Goal: Communication & Community: Answer question/provide support

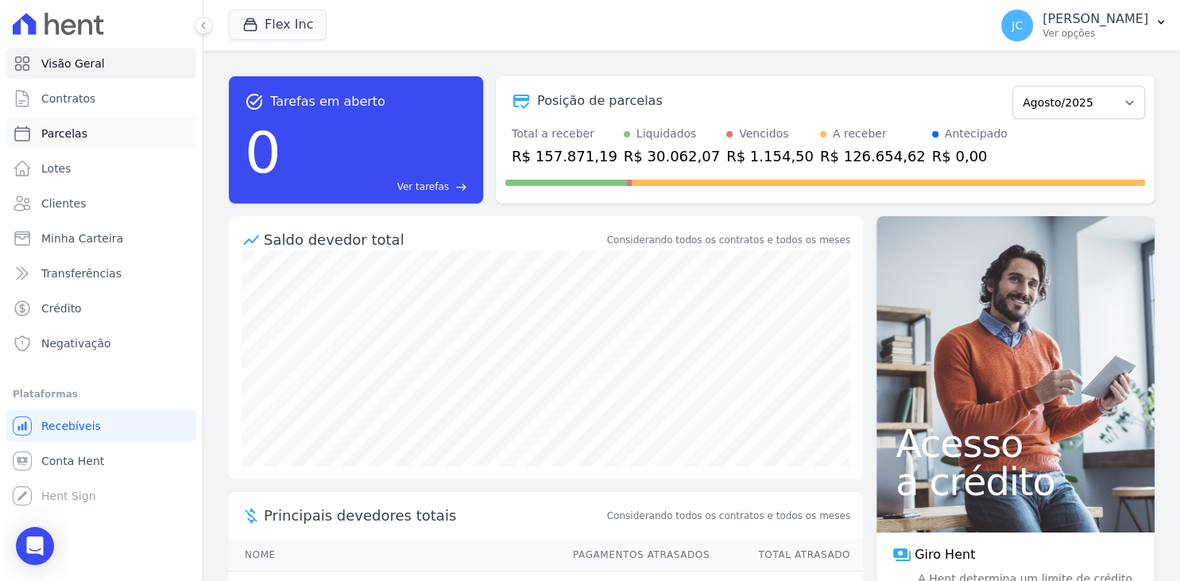
click at [80, 134] on span "Parcelas" at bounding box center [64, 134] width 46 height 16
select select
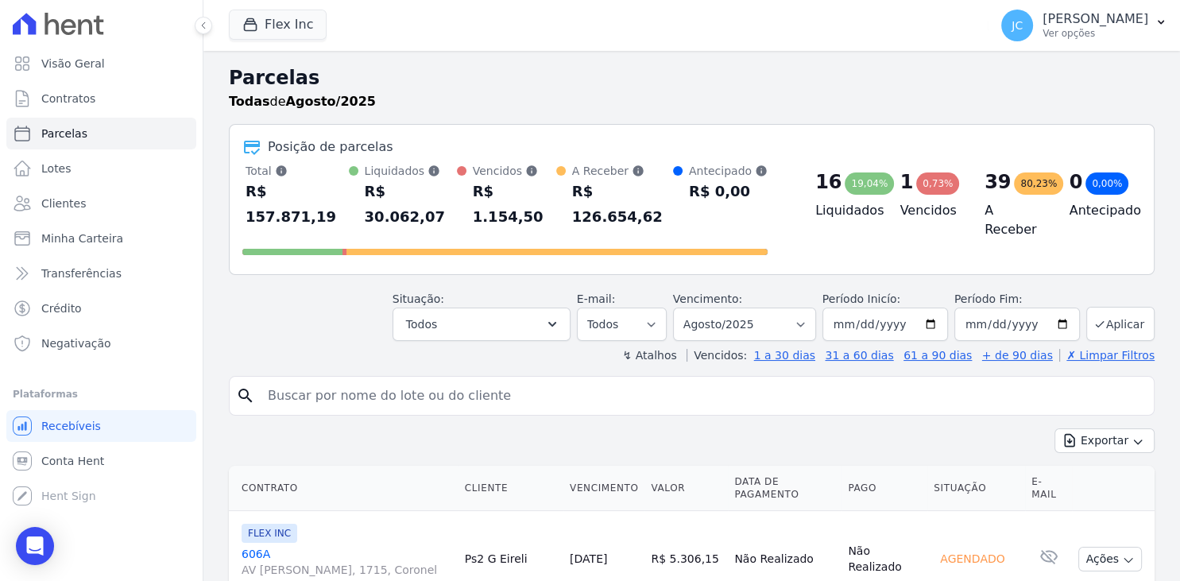
click at [442, 380] on input "search" at bounding box center [702, 396] width 889 height 32
type input "dirlene"
select select
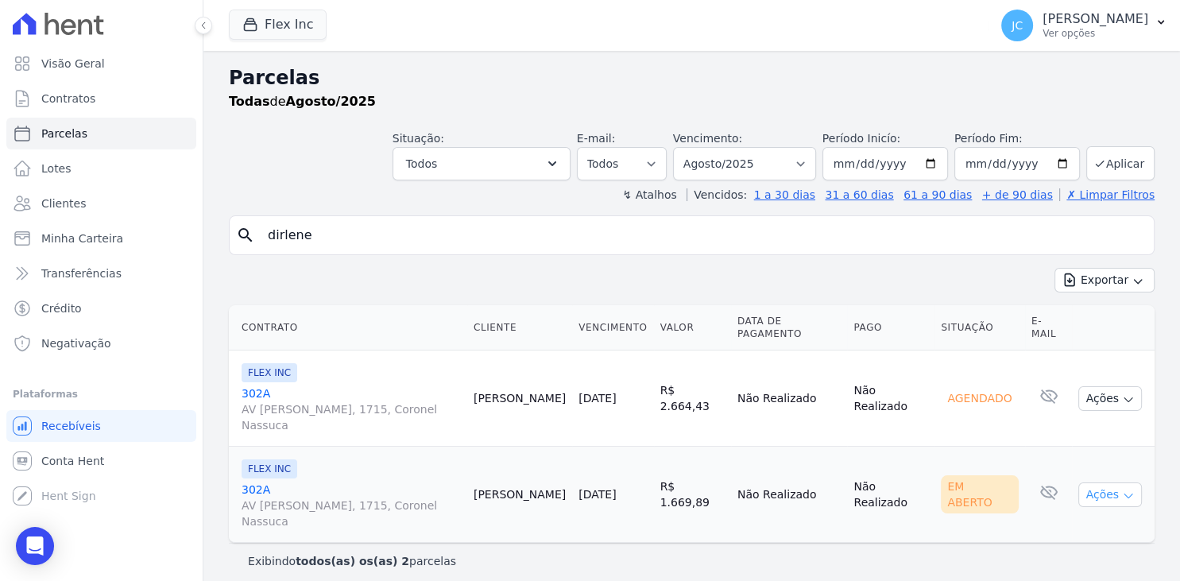
click at [1101, 482] on button "Ações" at bounding box center [1110, 494] width 64 height 25
click at [1089, 517] on link "Ver boleto" at bounding box center [1104, 531] width 153 height 29
click at [979, 542] on div "Parcelas Todas de Agosto/2025 Situação: Agendado Em Aberto Pago Processando Can…" at bounding box center [691, 321] width 977 height 540
click at [1146, 24] on p "[PERSON_NAME]" at bounding box center [1096, 19] width 106 height 16
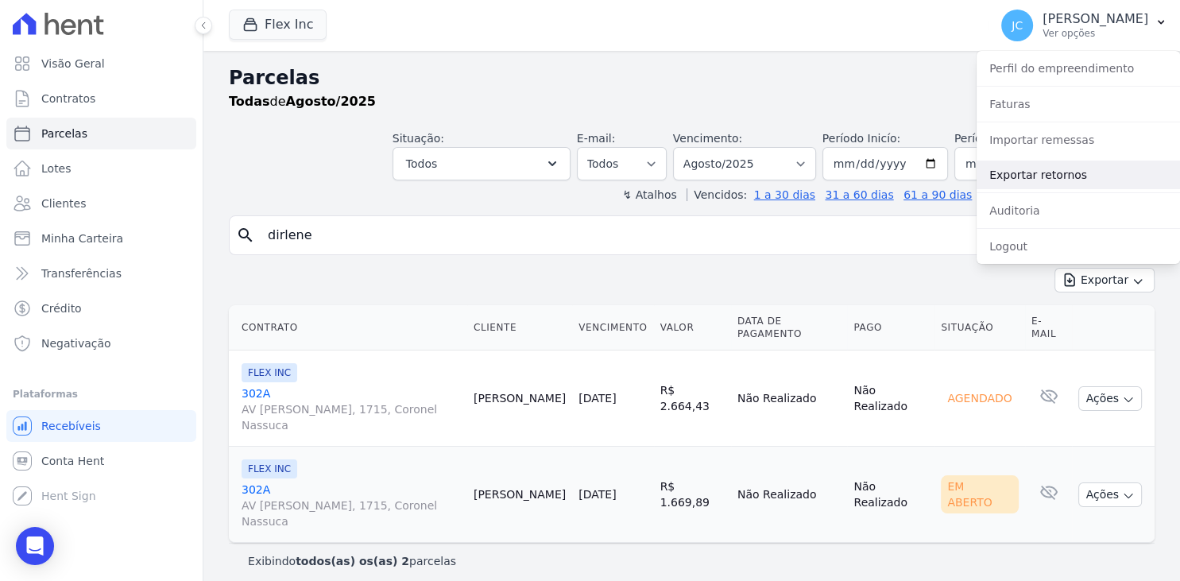
click at [1119, 180] on link "Exportar retornos" at bounding box center [1078, 175] width 203 height 29
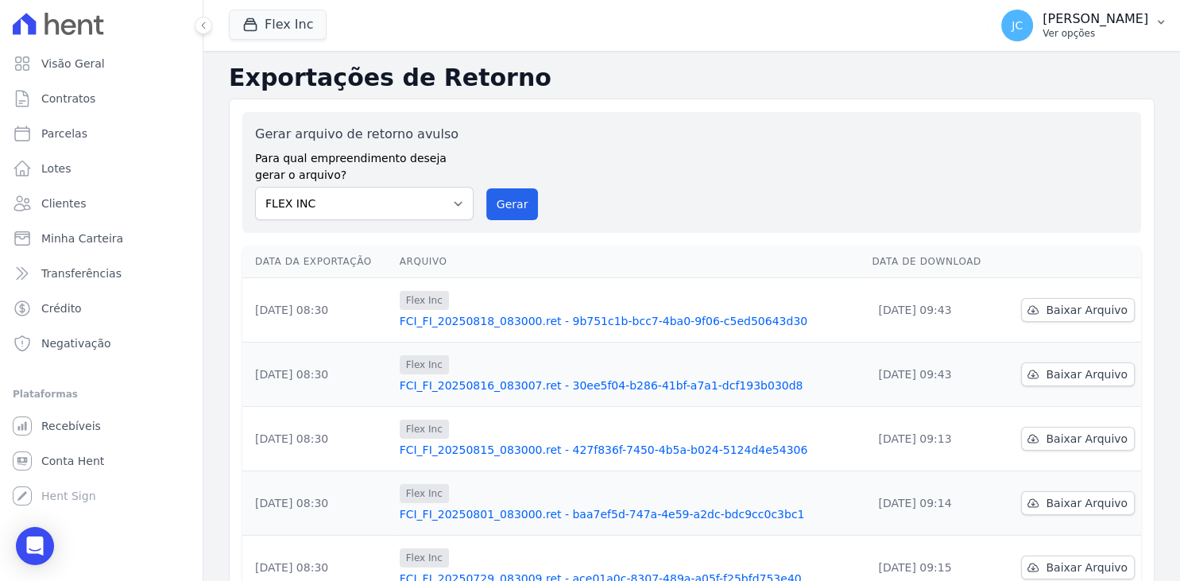
click at [1091, 24] on p "[PERSON_NAME]" at bounding box center [1096, 19] width 106 height 16
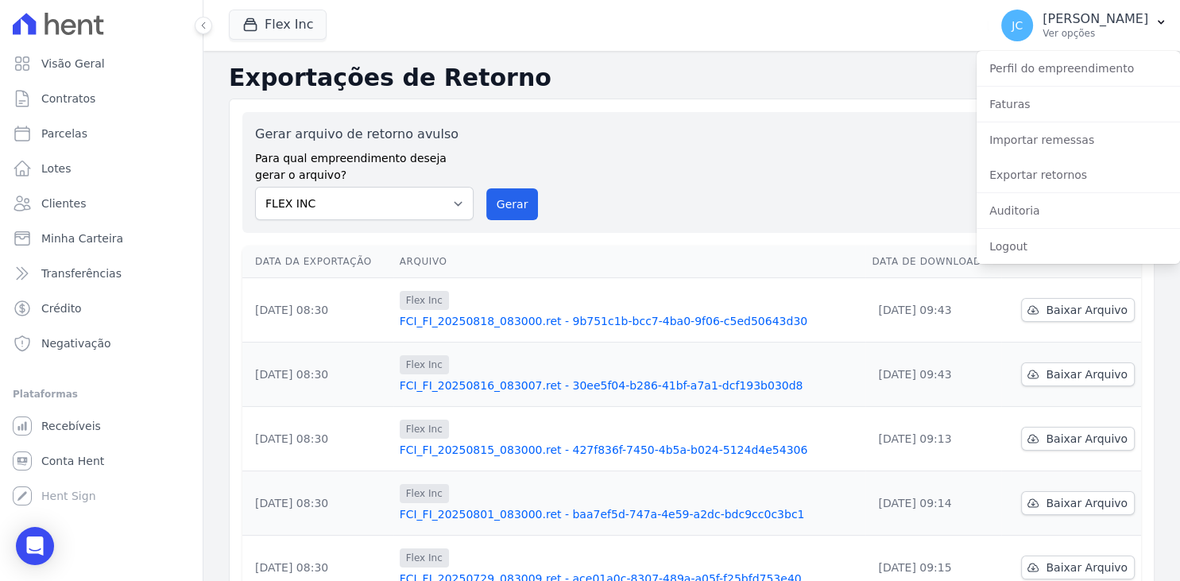
click at [780, 174] on div "Gerar arquivo de retorno avulso Para qual empreendimento deseja gerar o arquivo…" at bounding box center [691, 172] width 873 height 95
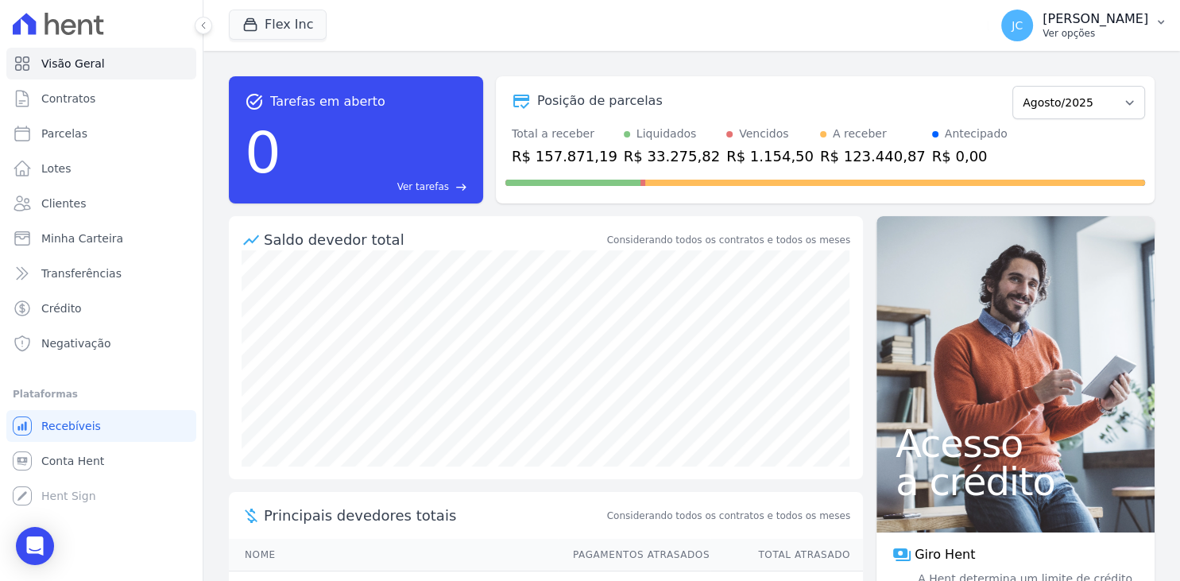
click at [1076, 26] on p "[PERSON_NAME]" at bounding box center [1096, 19] width 106 height 16
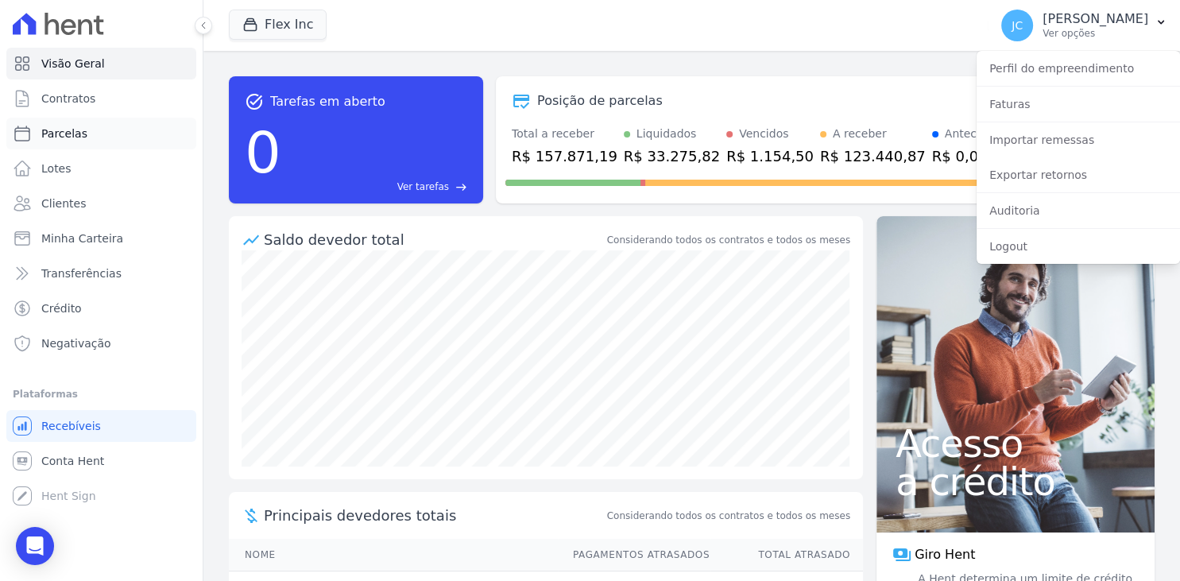
click at [88, 139] on link "Parcelas" at bounding box center [101, 134] width 190 height 32
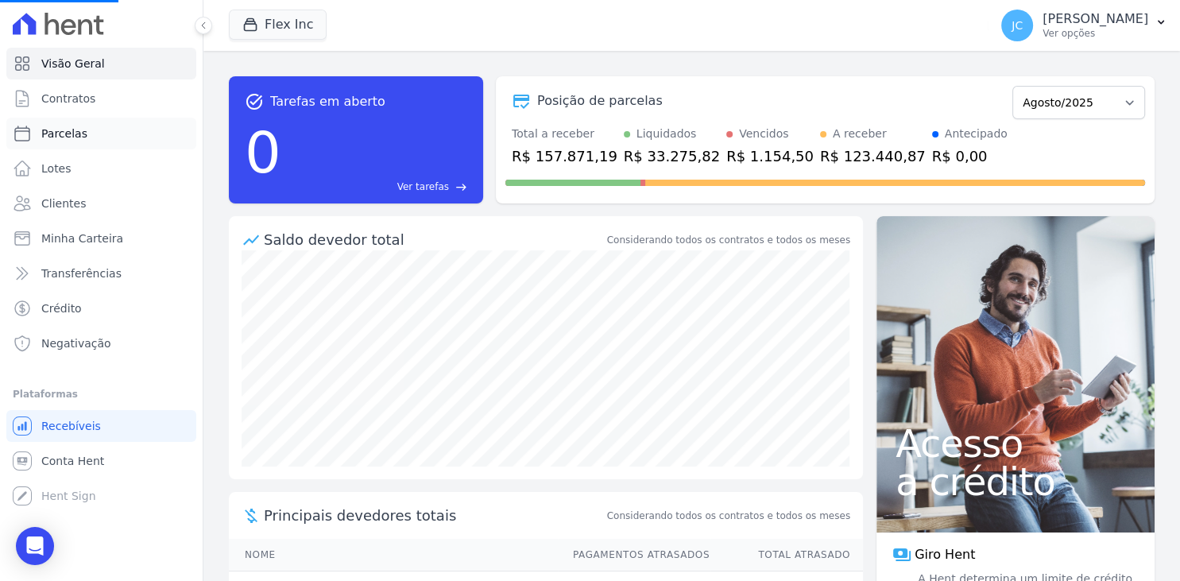
select select
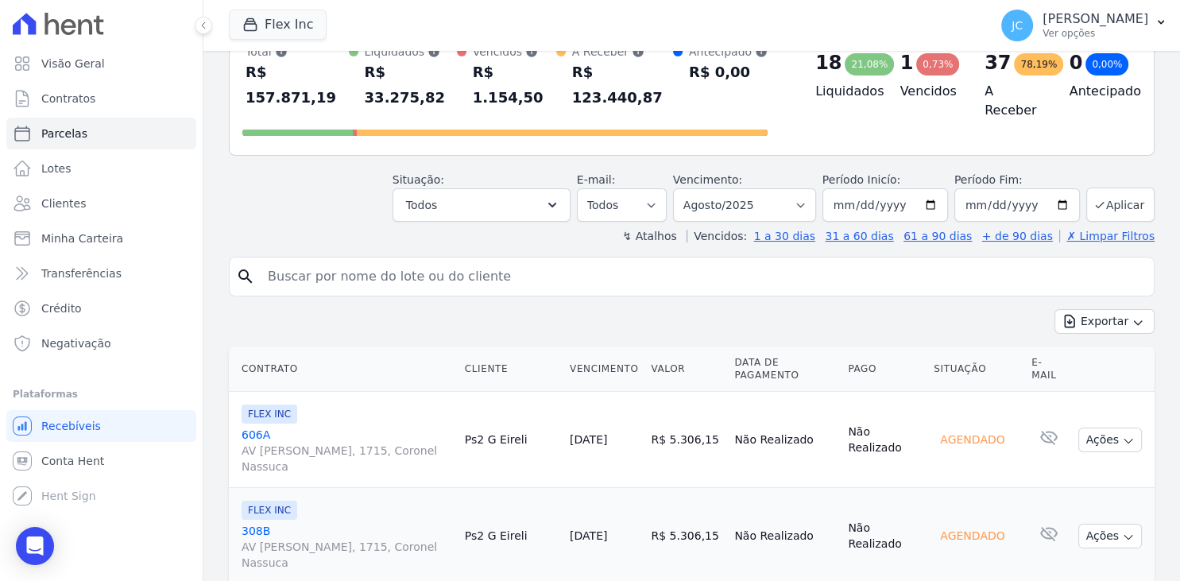
scroll to position [103, 0]
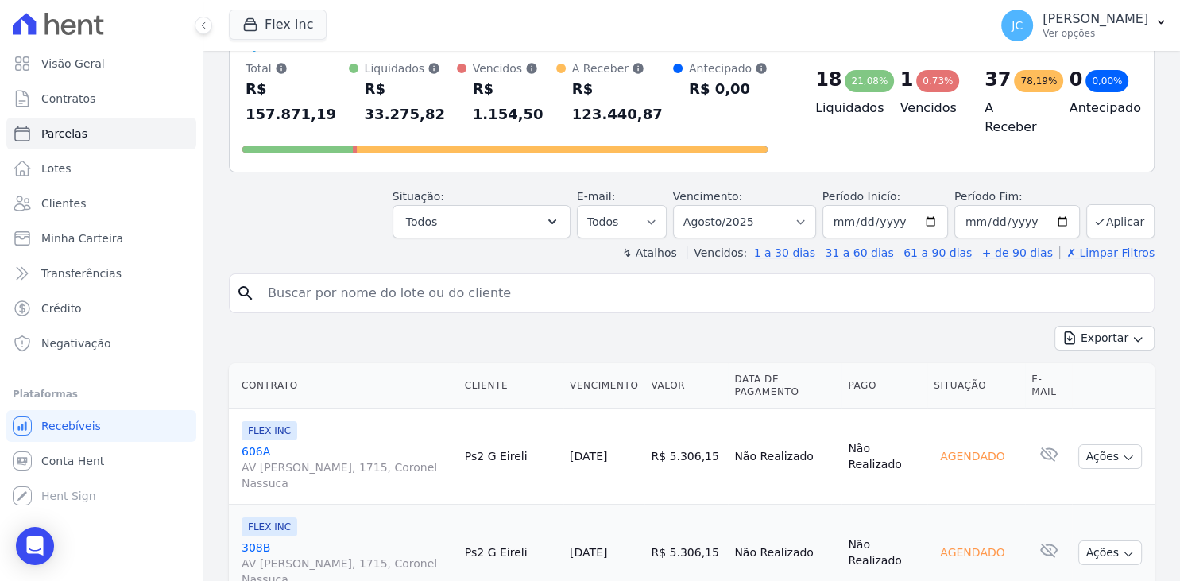
click at [373, 277] on input "search" at bounding box center [702, 293] width 889 height 32
type input "cleber"
select select
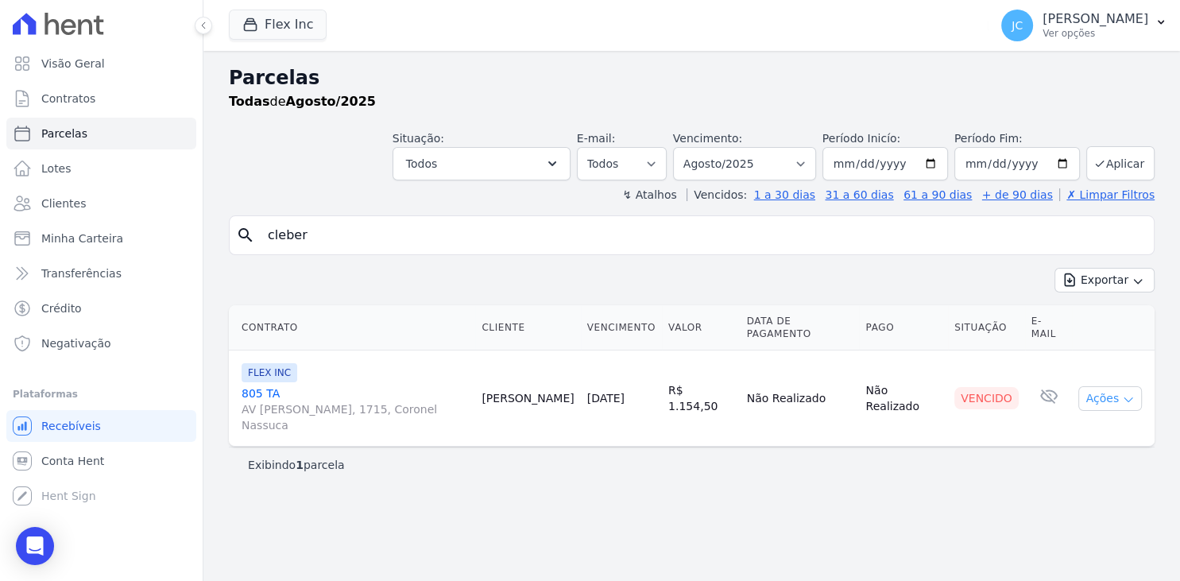
click at [1097, 386] on button "Ações" at bounding box center [1110, 398] width 64 height 25
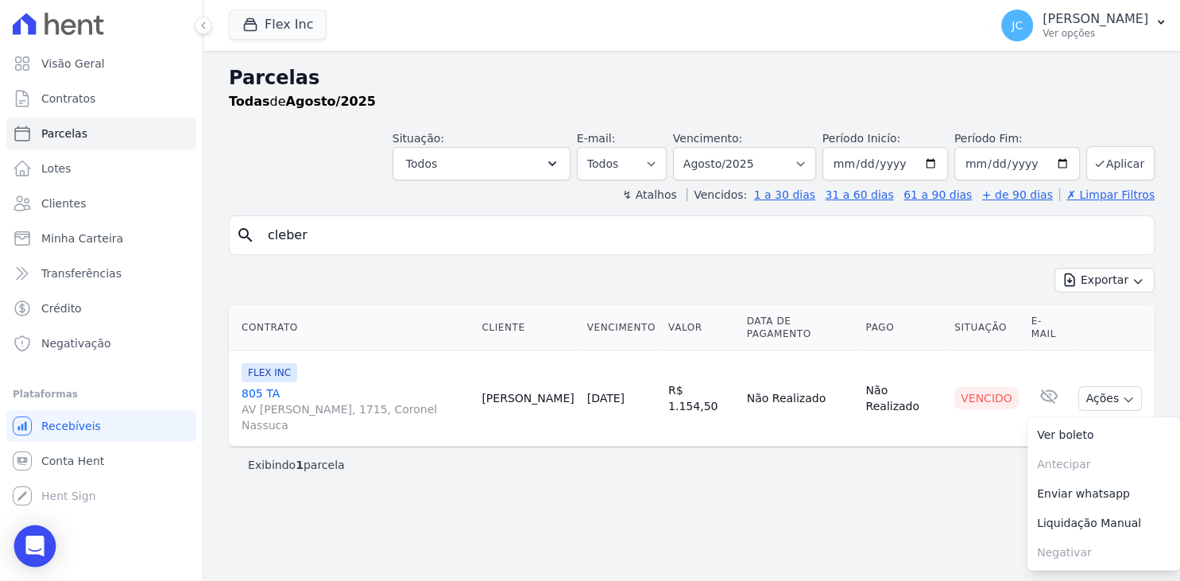
click at [25, 542] on div "Open Intercom Messenger" at bounding box center [35, 546] width 42 height 42
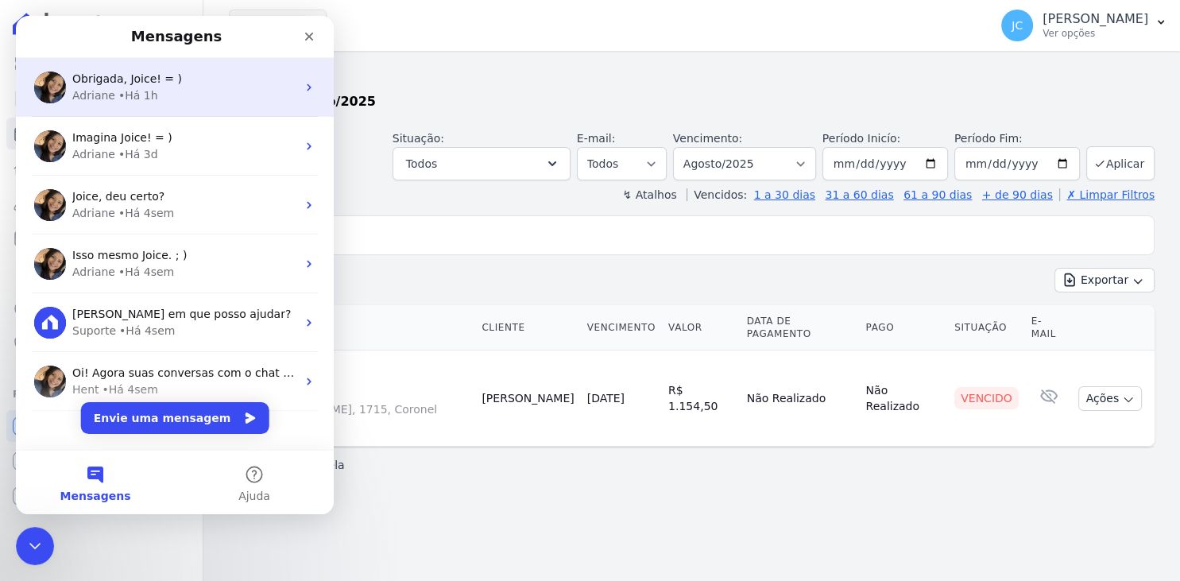
click at [190, 87] on div "Adriane • Há 1h" at bounding box center [184, 95] width 224 height 17
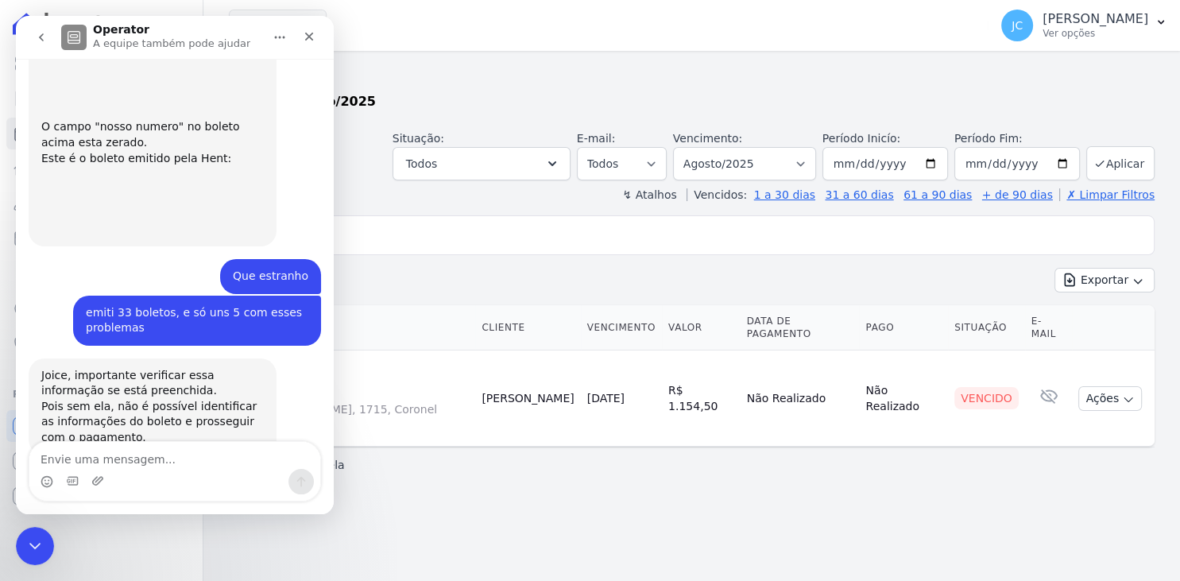
scroll to position [4020, 0]
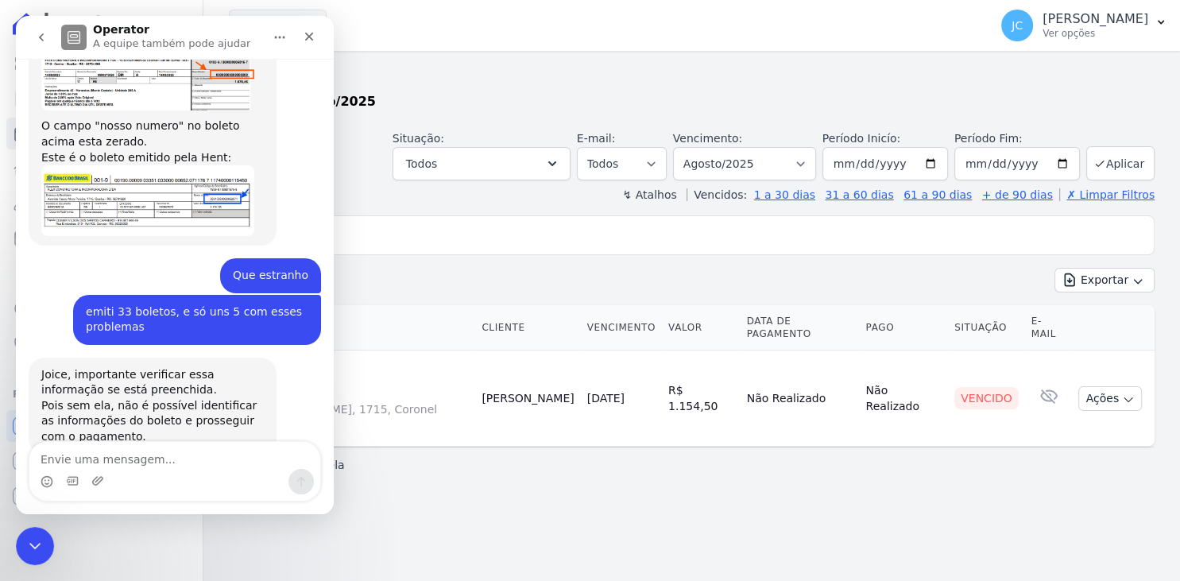
click at [199, 459] on textarea "Envie uma mensagem..." at bounding box center [174, 455] width 291 height 27
type textarea "Adriane"
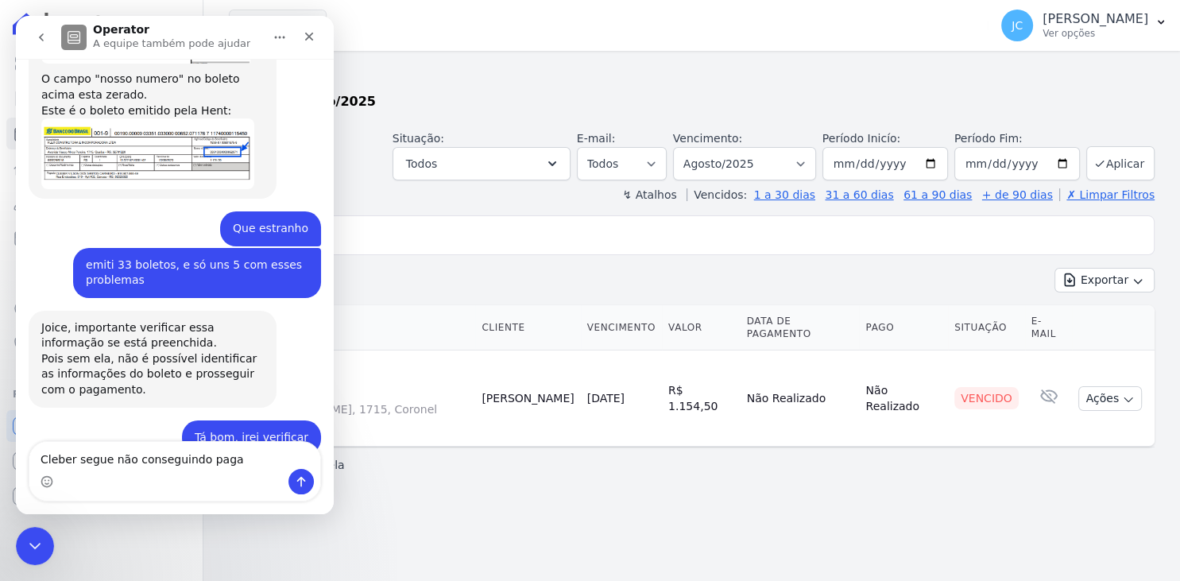
type textarea "Cleber segue não conseguindo pagar"
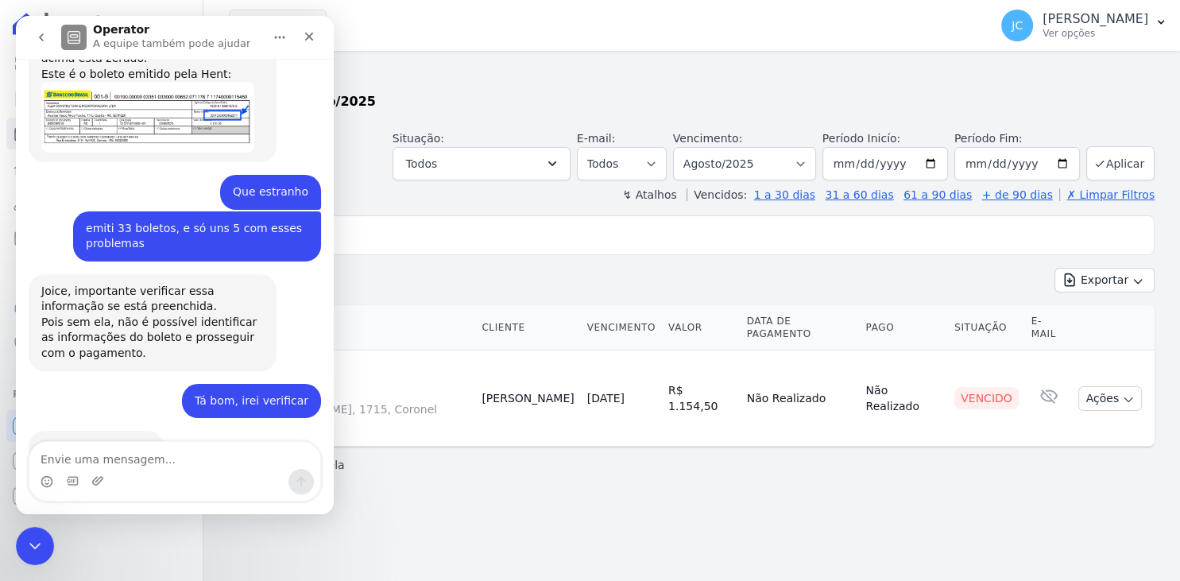
click at [95, 474] on div "Messenger da Intercom" at bounding box center [97, 481] width 13 height 25
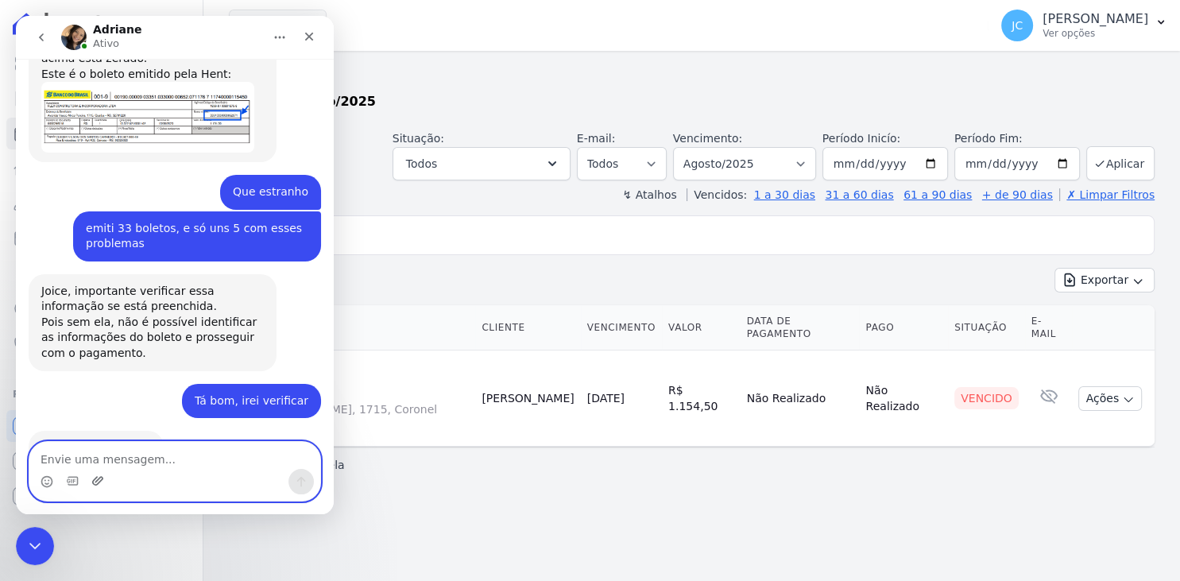
click at [92, 483] on icon "Upload do anexo" at bounding box center [97, 480] width 13 height 13
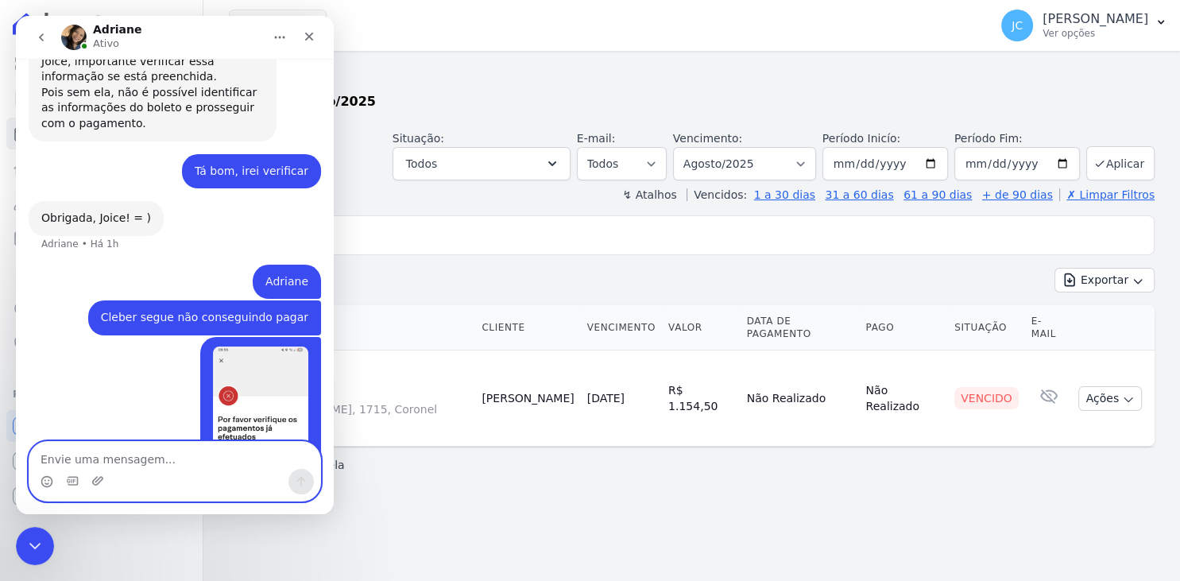
scroll to position [4337, 0]
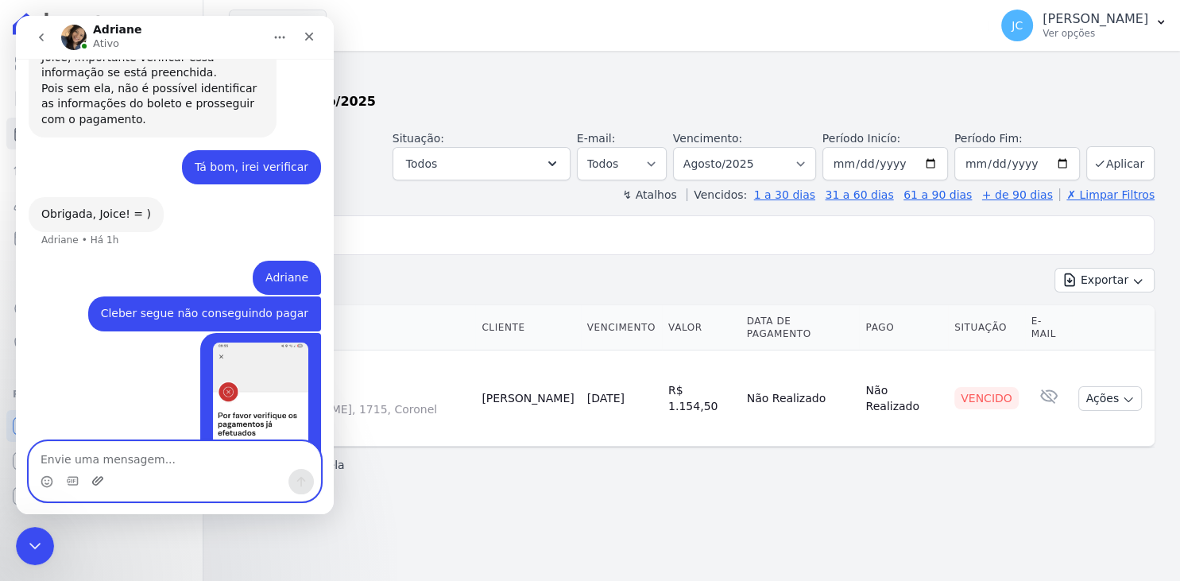
click at [100, 485] on icon "Upload do anexo" at bounding box center [97, 480] width 13 height 13
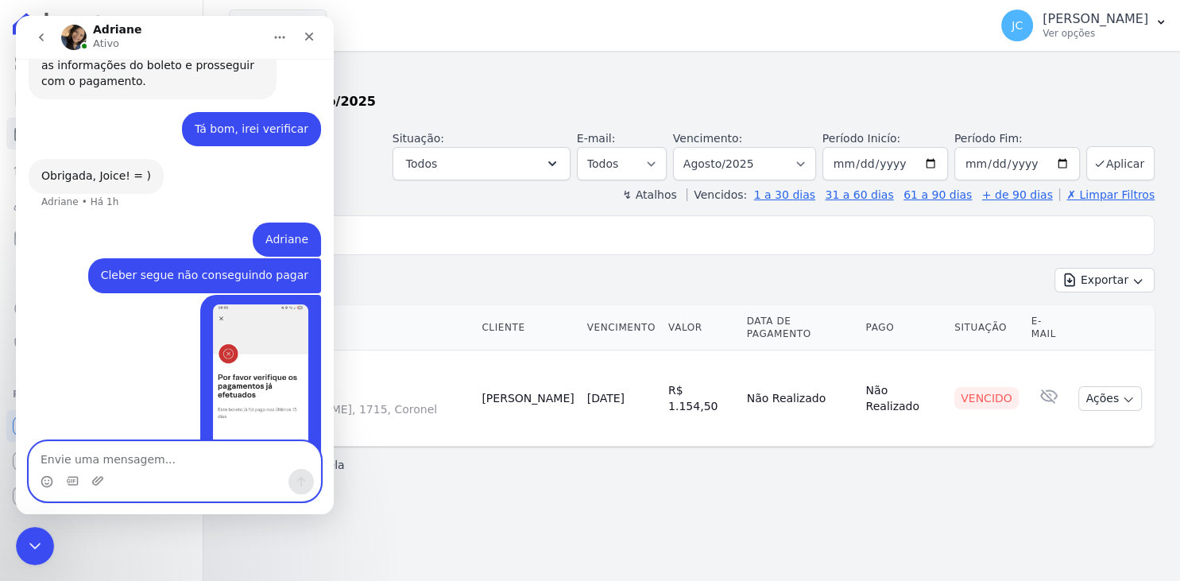
click at [199, 466] on textarea "Envie uma mensagem..." at bounding box center [174, 455] width 291 height 27
type textarea "enviei esse boleto atualizado"
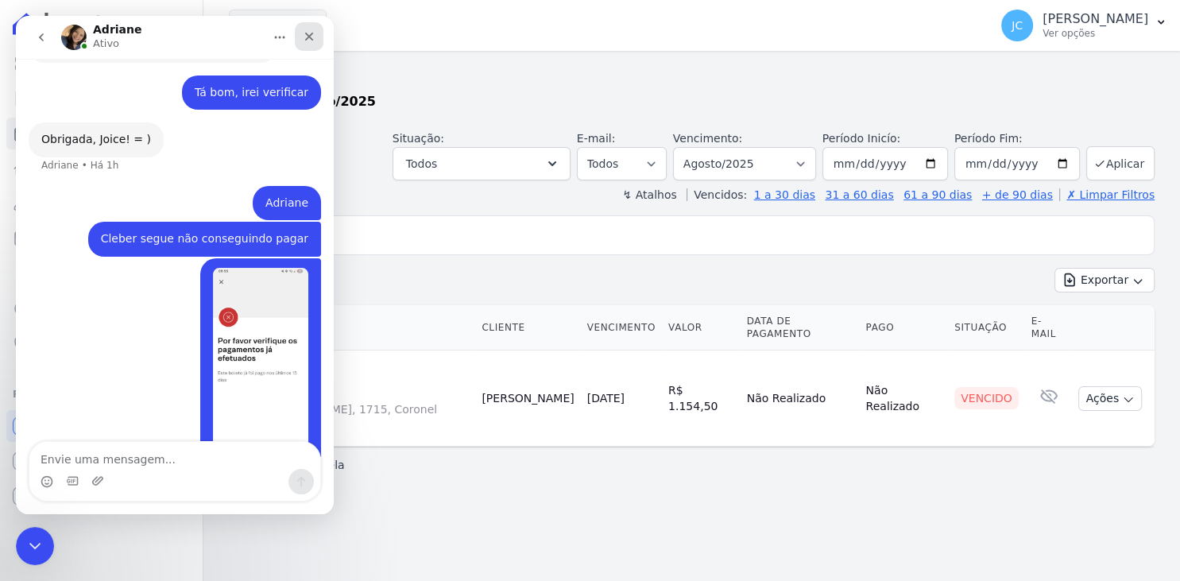
click at [311, 36] on icon "Fechar" at bounding box center [309, 37] width 9 height 9
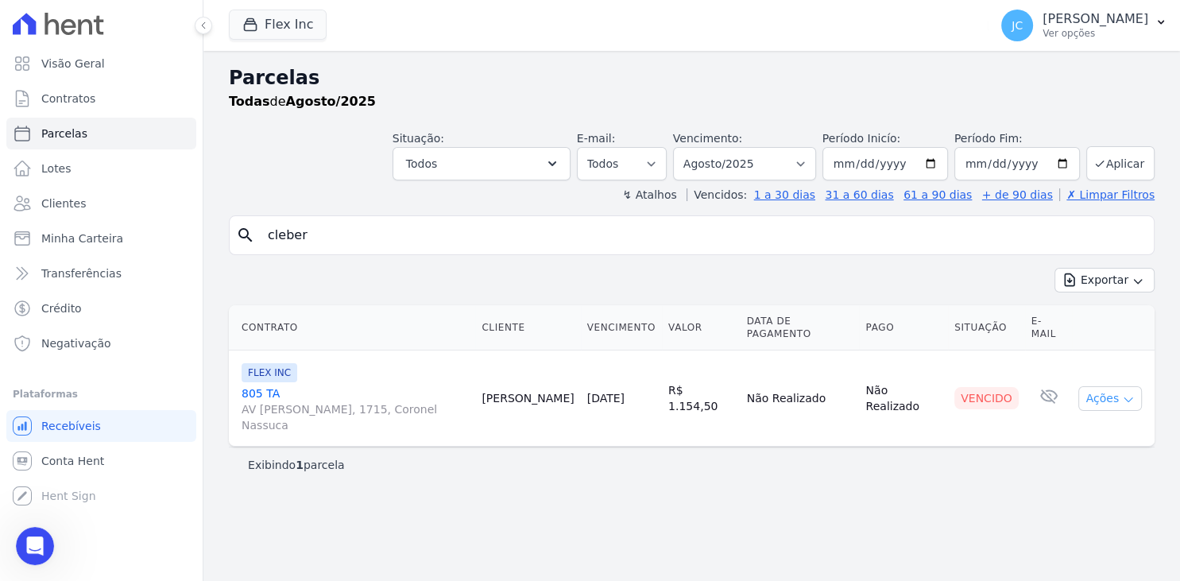
scroll to position [4411, 0]
click at [1103, 386] on button "Ações" at bounding box center [1110, 398] width 64 height 25
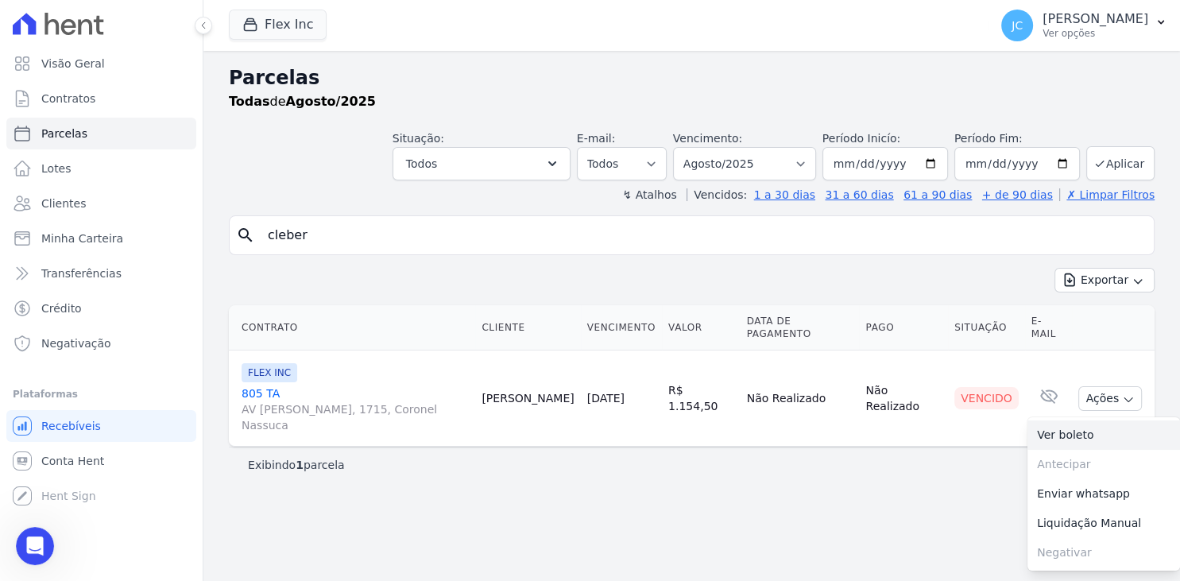
click at [1094, 420] on link "Ver boleto" at bounding box center [1104, 434] width 153 height 29
click at [31, 544] on icon "Abertura do Messenger da Intercom" at bounding box center [33, 544] width 26 height 26
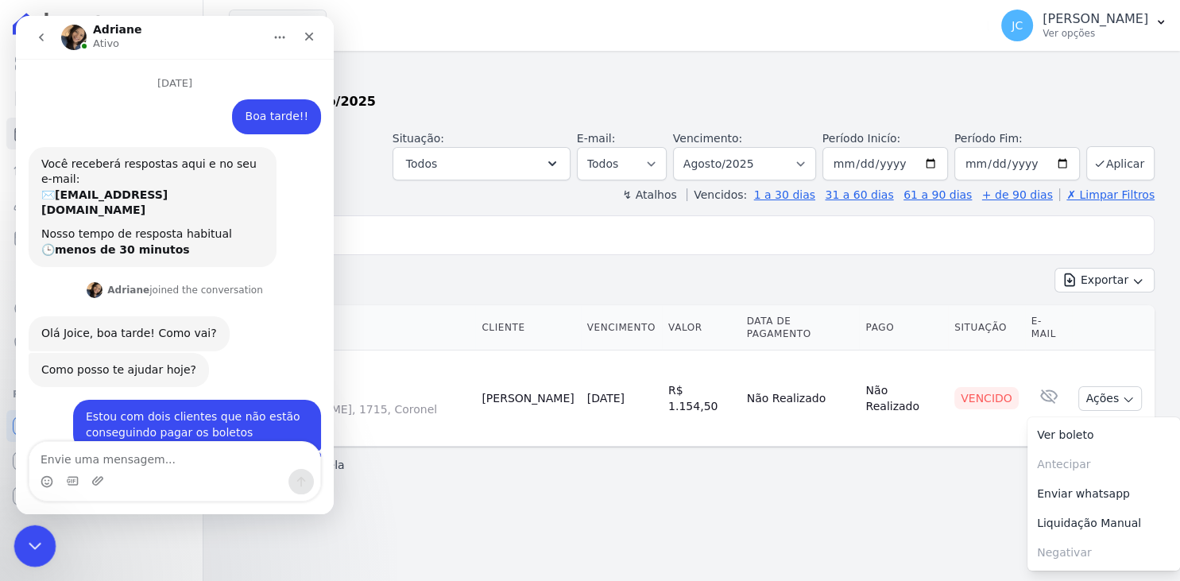
scroll to position [4412, 0]
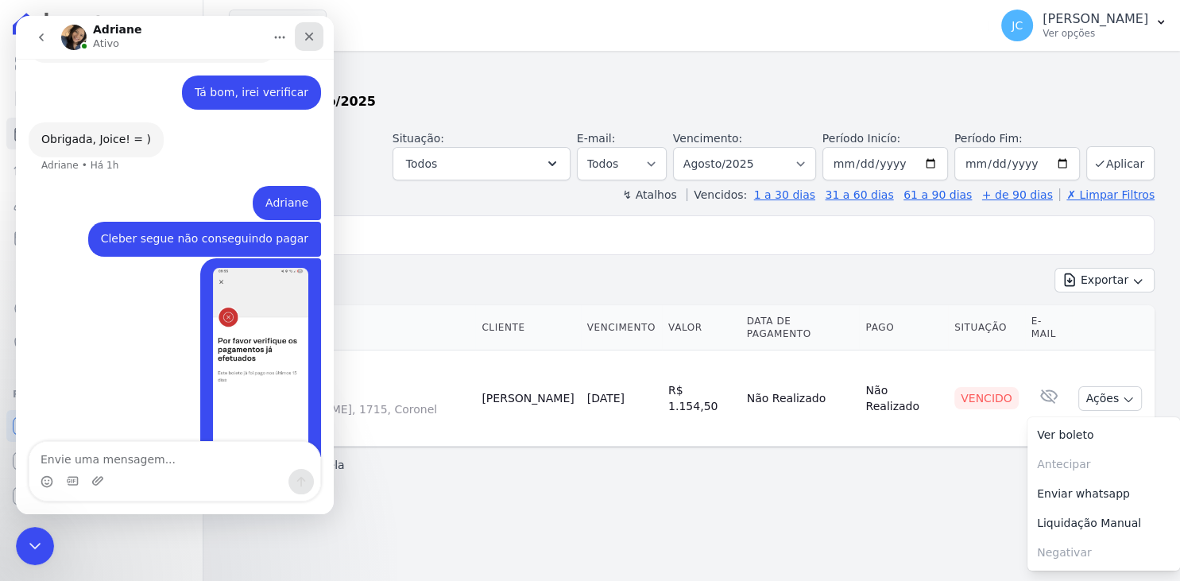
click at [307, 39] on icon "Fechar" at bounding box center [309, 37] width 9 height 9
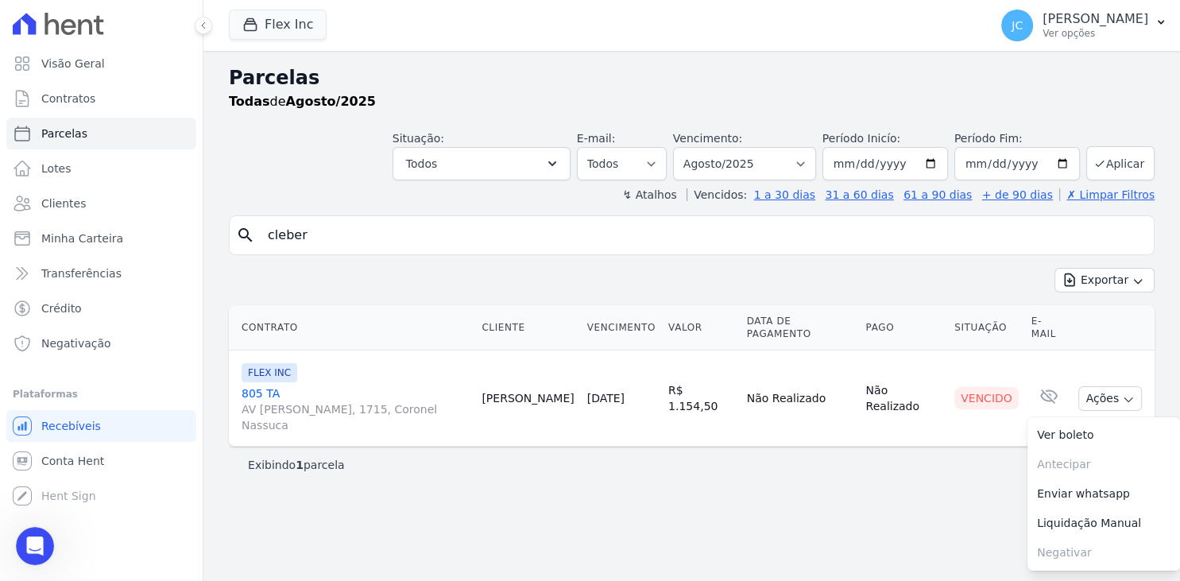
click at [579, 475] on div "Parcelas Todas de Agosto/2025 Situação: Agendado Em Aberto Pago Processando Can…" at bounding box center [691, 316] width 977 height 530
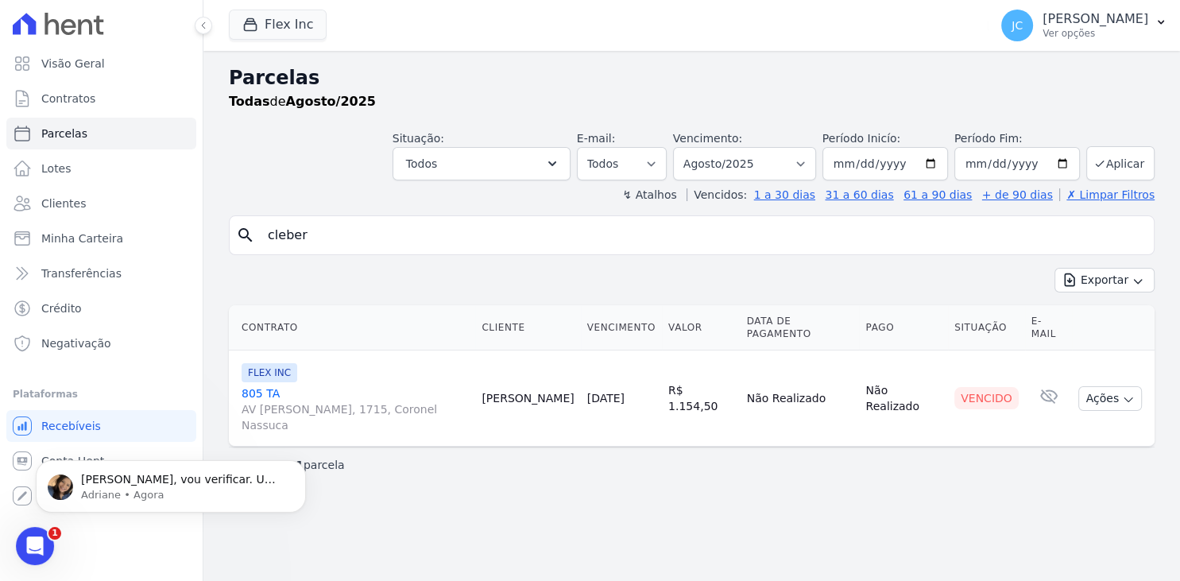
scroll to position [0, 0]
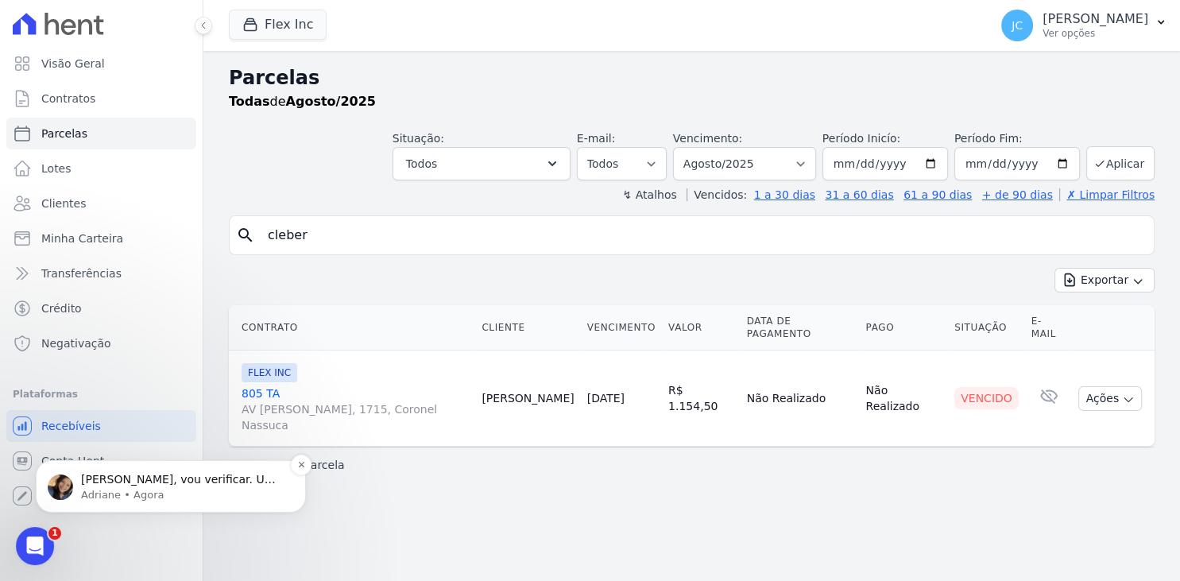
click at [218, 496] on p "Adriane • Agora" at bounding box center [183, 495] width 205 height 14
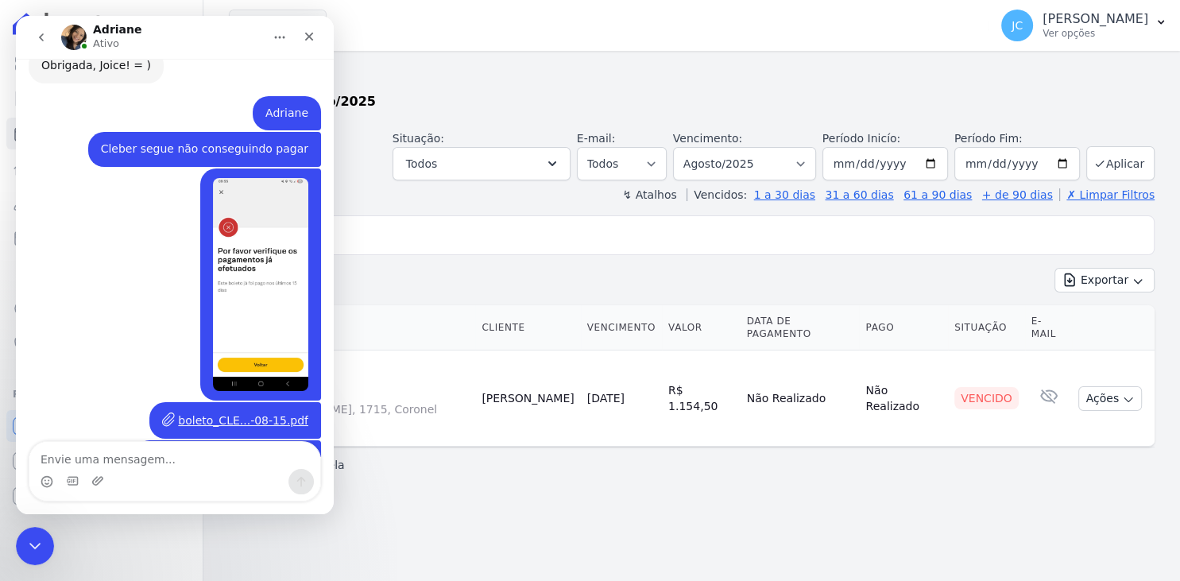
scroll to position [4485, 0]
click at [320, 46] on div "Fechar" at bounding box center [309, 36] width 29 height 29
